Goal: Navigation & Orientation: Find specific page/section

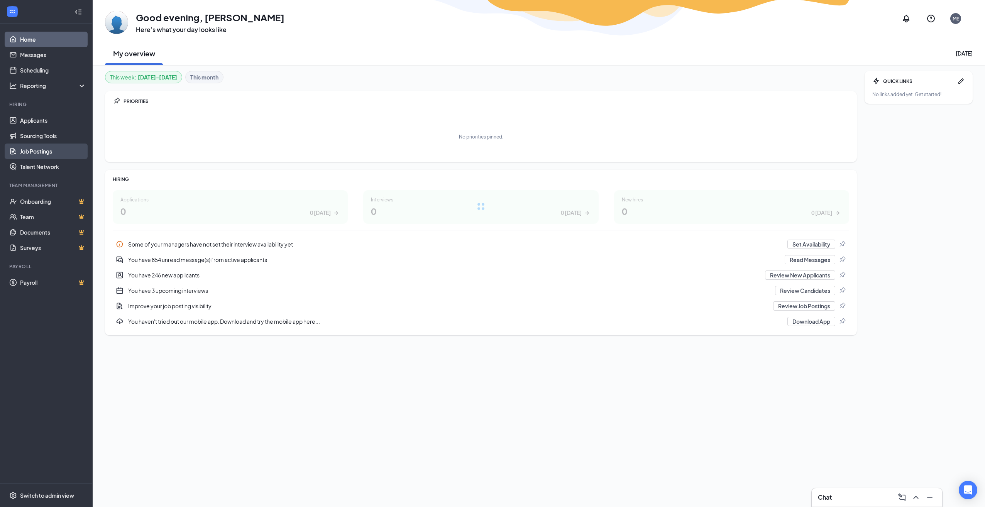
click at [51, 154] on link "Job Postings" at bounding box center [53, 151] width 66 height 15
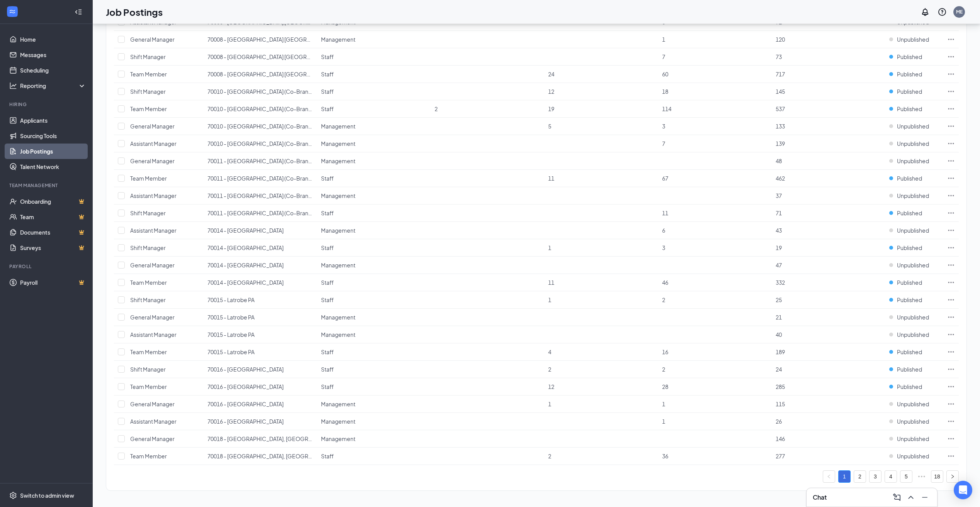
scroll to position [536, 0]
click at [858, 472] on link "2" at bounding box center [860, 476] width 12 height 12
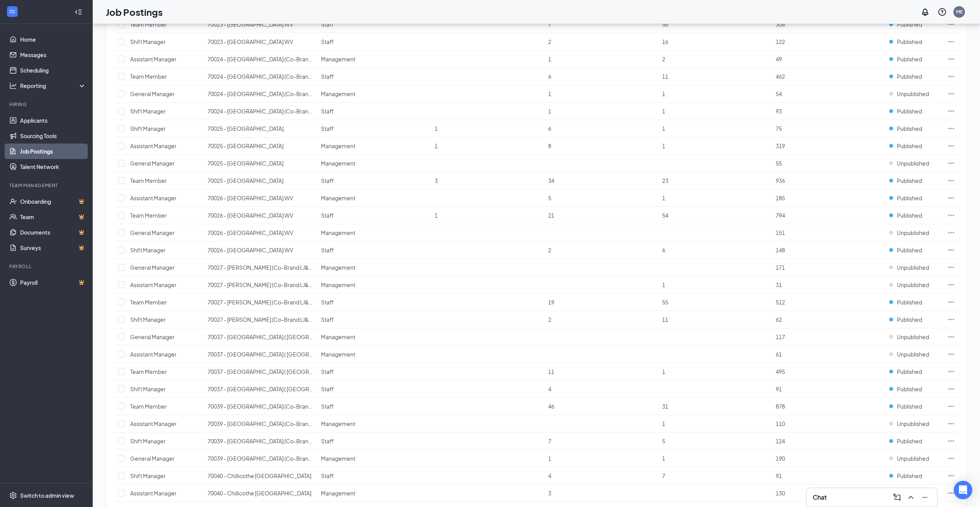
scroll to position [536, 0]
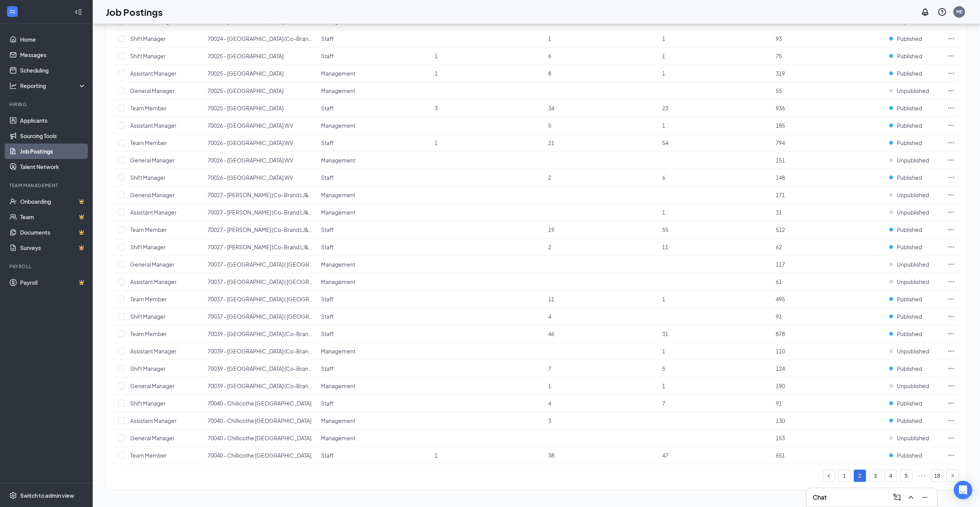
click at [881, 478] on ul "1 2 3 4 5 ••• 18" at bounding box center [891, 476] width 136 height 12
click at [880, 478] on link "3" at bounding box center [875, 476] width 12 height 12
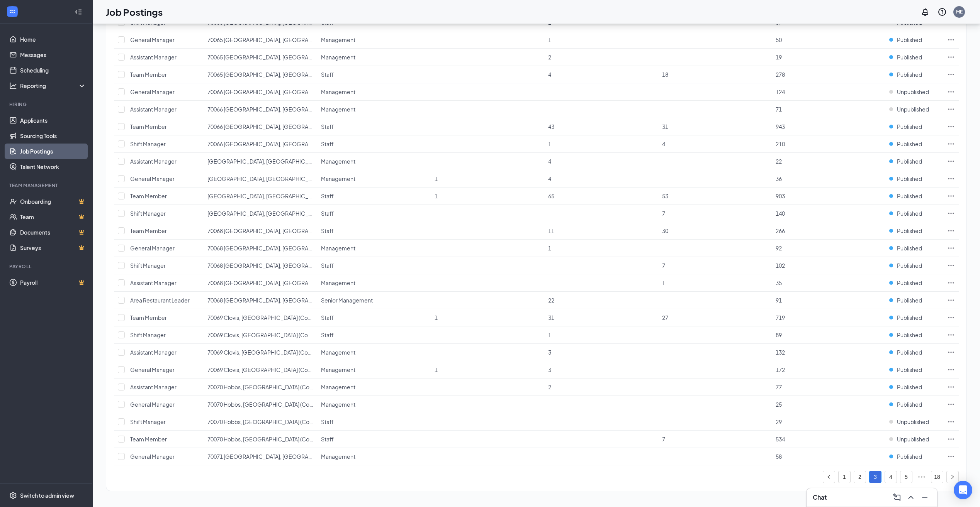
scroll to position [536, 0]
